Goal: Book appointment/travel/reservation

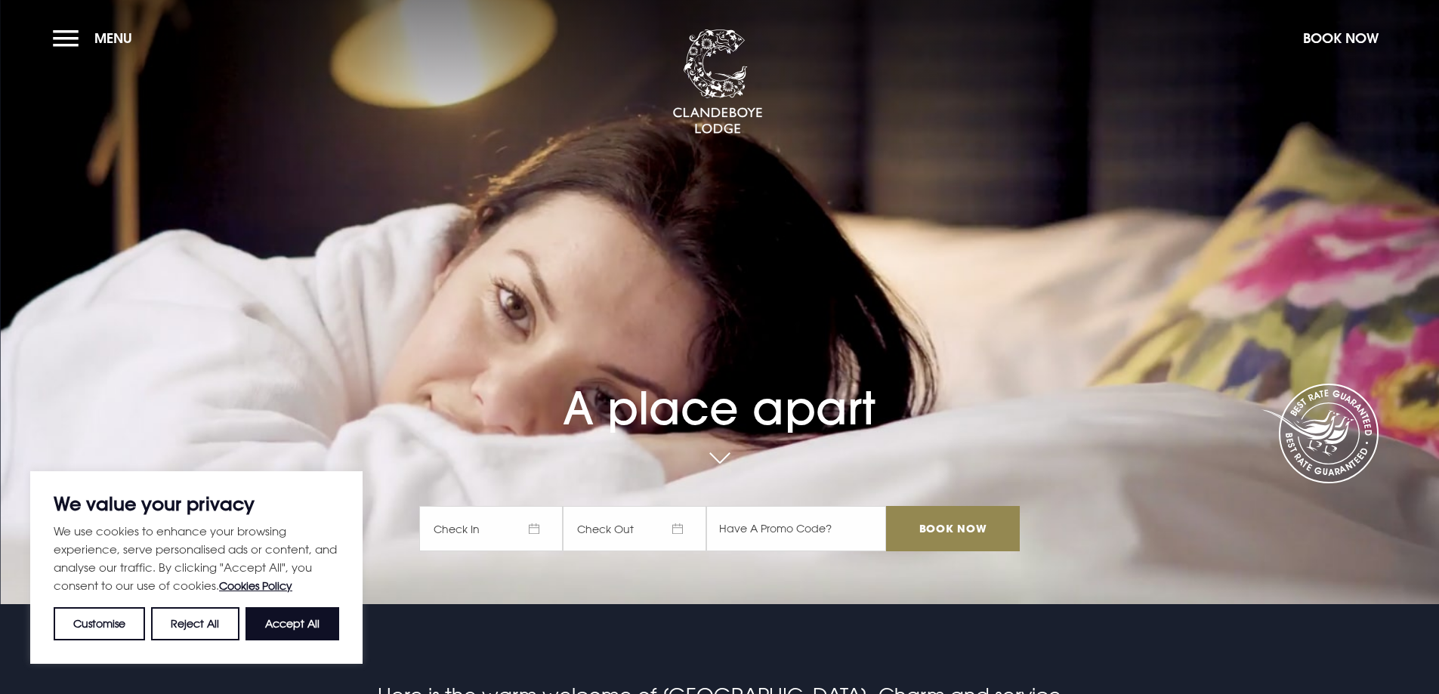
click at [261, 621] on button "Accept All" at bounding box center [293, 624] width 94 height 33
checkbox input "true"
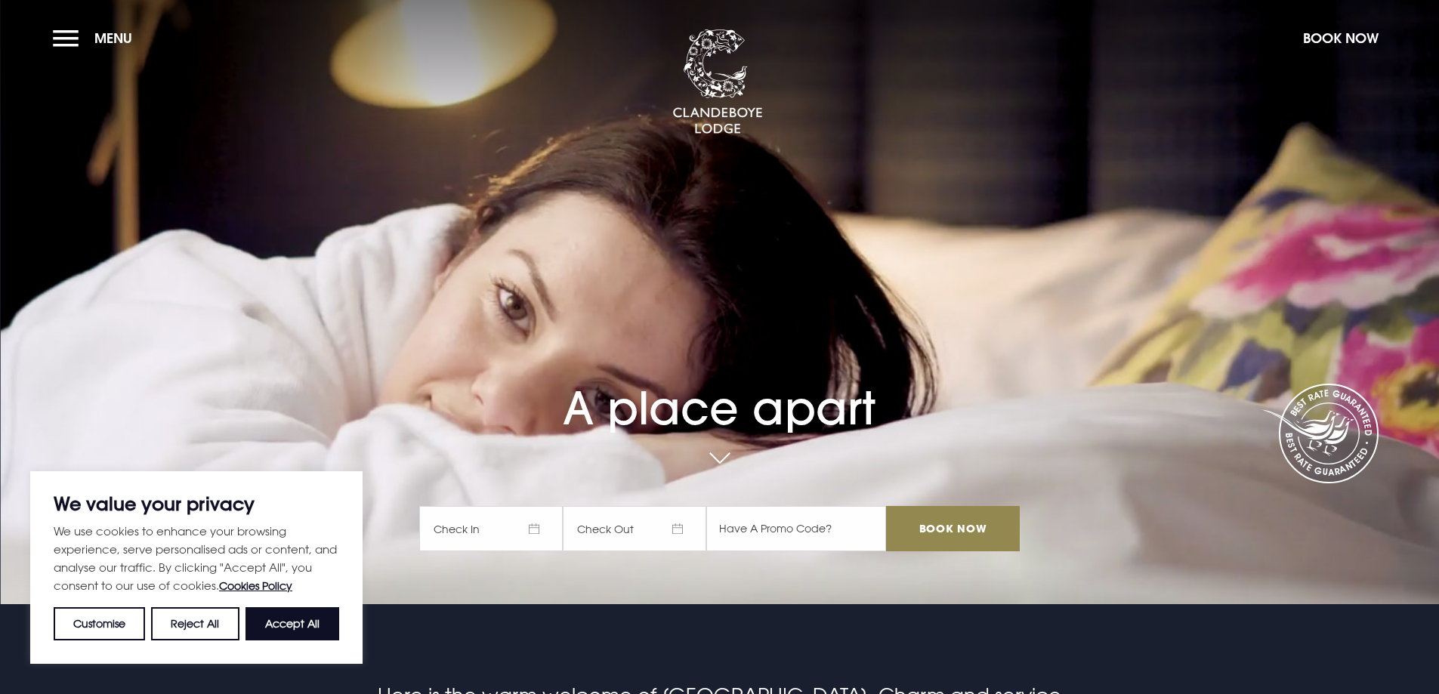
checkbox input "true"
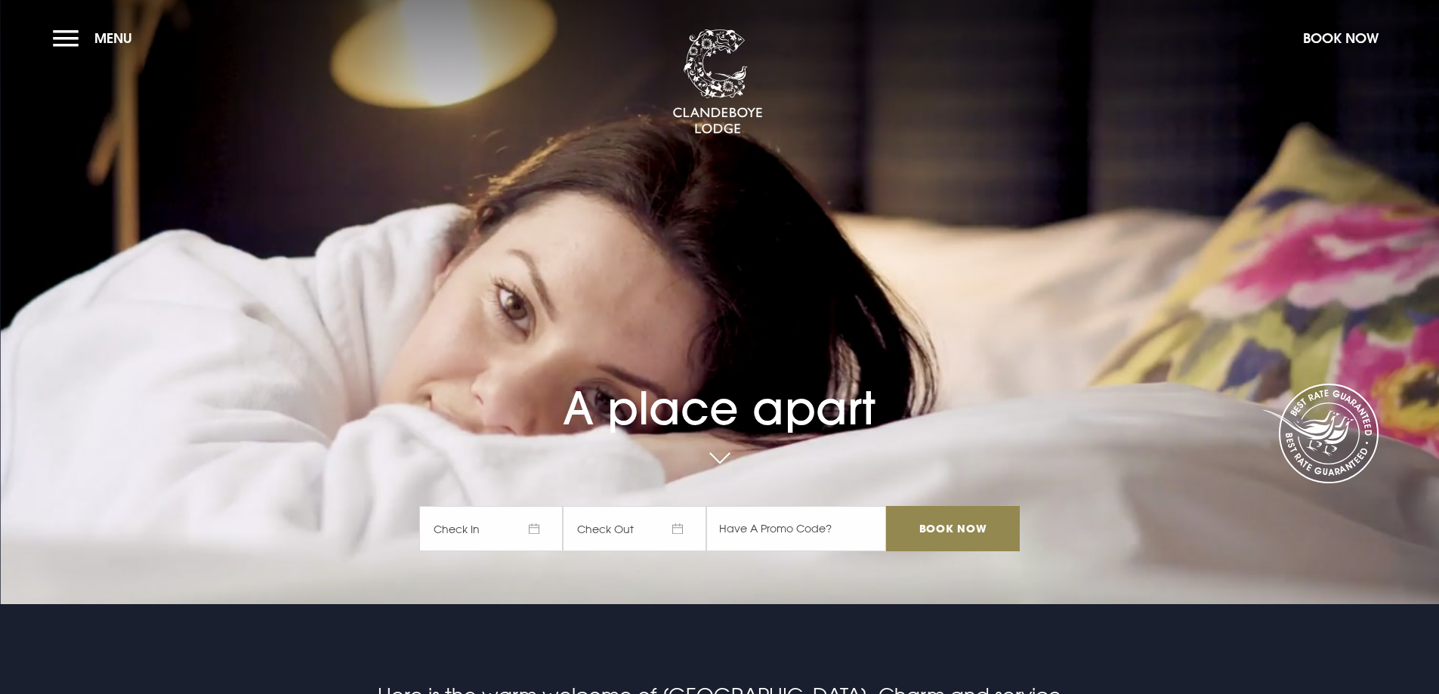
click at [517, 521] on span "Check In" at bounding box center [491, 528] width 144 height 45
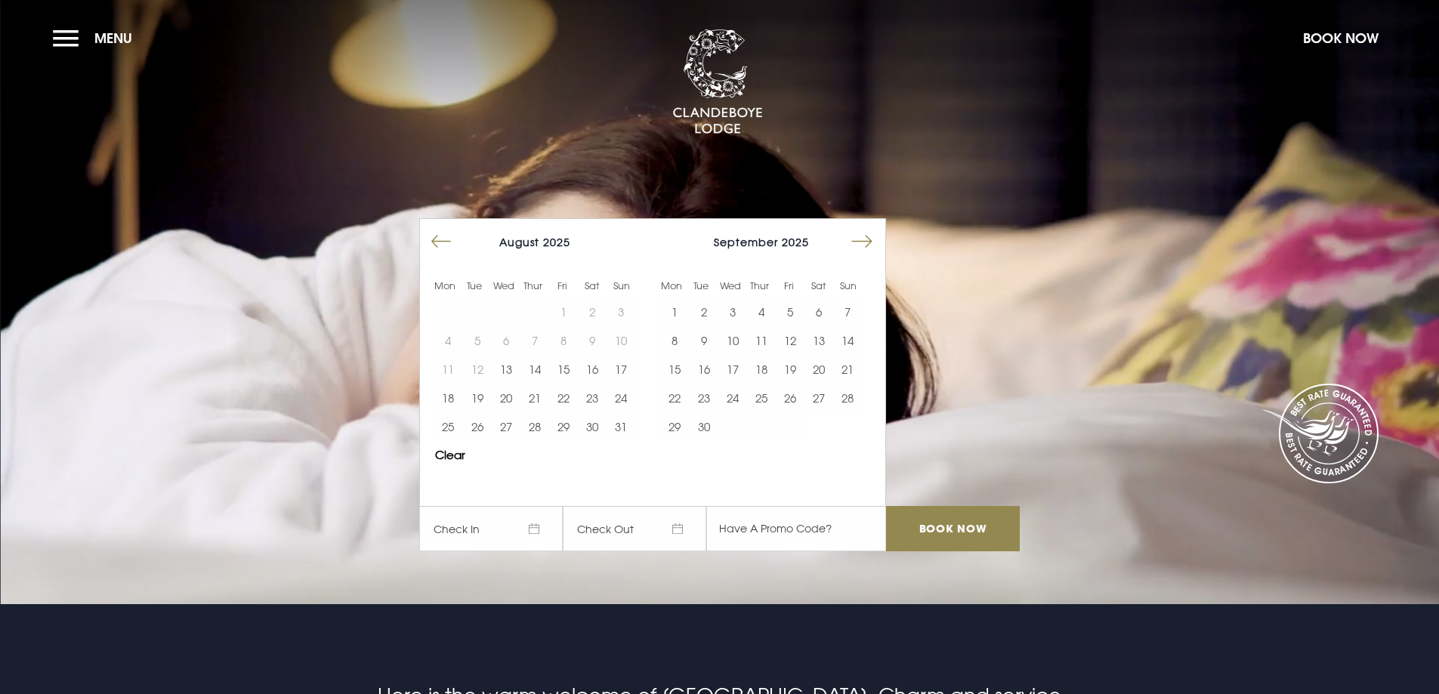
click at [877, 242] on button "Move forward to switch to the next month." at bounding box center [862, 241] width 29 height 29
click at [598, 424] on button "29" at bounding box center [592, 427] width 29 height 29
click at [957, 526] on input "Book Now" at bounding box center [952, 528] width 133 height 45
